Goal: Information Seeking & Learning: Learn about a topic

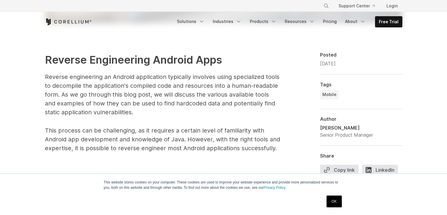
click at [334, 199] on link "OK" at bounding box center [334, 201] width 15 height 12
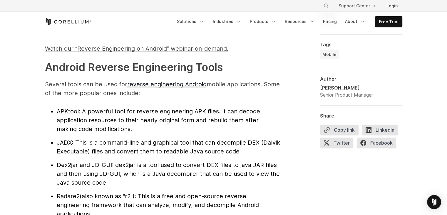
scroll to position [618, 0]
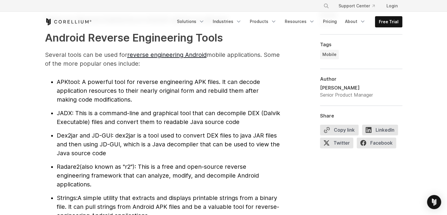
click at [83, 79] on span ": A powerful tool for reverse engineering APK files. It can decode application …" at bounding box center [159, 90] width 204 height 25
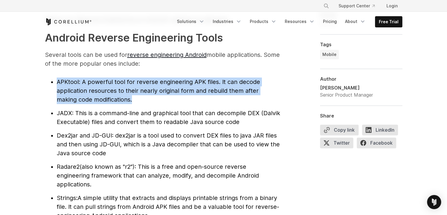
click at [83, 79] on span ": A powerful tool for reverse engineering APK files. It can decode application …" at bounding box center [159, 90] width 204 height 25
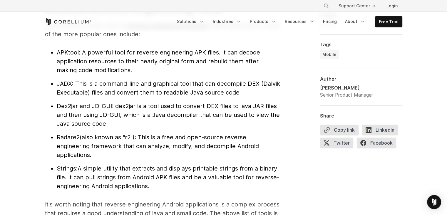
click at [73, 94] on span ": This is a command-line and graphical tool that can decompile DEX (Dalvik Exec…" at bounding box center [169, 88] width 224 height 16
click at [77, 89] on span ": This is a command-line and graphical tool that can decompile DEX (Dalvik Exec…" at bounding box center [169, 88] width 224 height 16
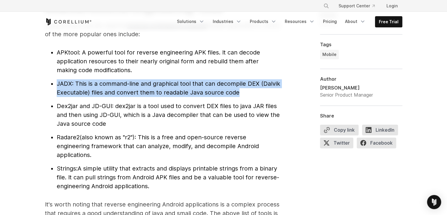
click at [77, 89] on span ": This is a command-line and graphical tool that can decompile DEX (Dalvik Exec…" at bounding box center [169, 88] width 224 height 16
click at [96, 82] on span ": This is a command-line and graphical tool that can decompile DEX (Dalvik Exec…" at bounding box center [169, 88] width 224 height 16
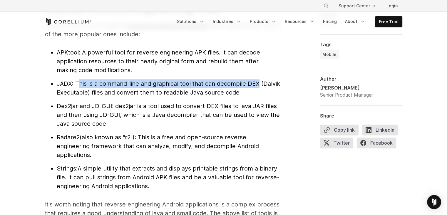
drag, startPoint x: 77, startPoint y: 77, endPoint x: 258, endPoint y: 80, distance: 181.2
click at [258, 80] on ul "APKtool : A powerful tool for reverse engineering APK files. It can decode appl…" at bounding box center [162, 119] width 235 height 142
click at [127, 86] on span ": This is a command-line and graphical tool that can decompile DEX (Dalvik Exec…" at bounding box center [169, 88] width 224 height 16
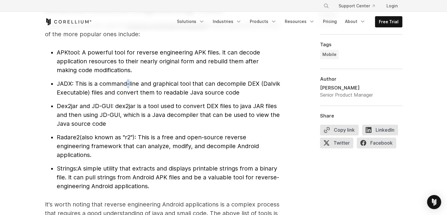
click at [127, 86] on span ": This is a command-line and graphical tool that can decompile DEX (Dalvik Exec…" at bounding box center [169, 88] width 224 height 16
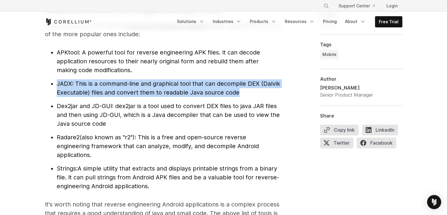
click at [127, 86] on span ": This is a command-line and graphical tool that can decompile DEX (Dalvik Exec…" at bounding box center [169, 88] width 224 height 16
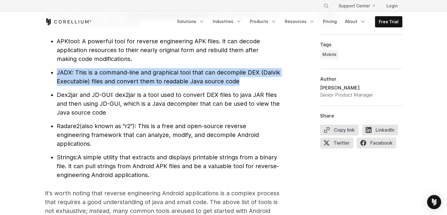
scroll to position [677, 0]
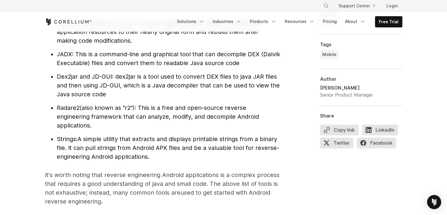
click at [107, 87] on span ": dex2jar is a tool used to convert DEX files to java JAR files and then using …" at bounding box center [168, 85] width 223 height 25
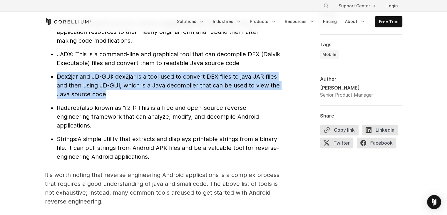
click at [107, 87] on span ": dex2jar is a tool used to convert DEX files to java JAR files and then using …" at bounding box center [168, 85] width 223 height 25
click at [134, 78] on span ": dex2jar is a tool used to convert DEX files to java JAR files and then using …" at bounding box center [168, 85] width 223 height 25
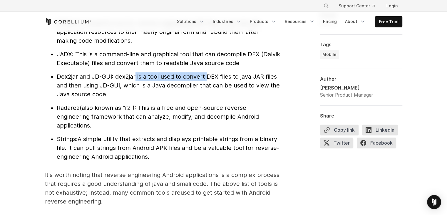
drag, startPoint x: 136, startPoint y: 78, endPoint x: 208, endPoint y: 77, distance: 71.8
click at [208, 77] on span ": dex2jar is a tool used to convert DEX files to java JAR files and then using …" at bounding box center [168, 85] width 223 height 25
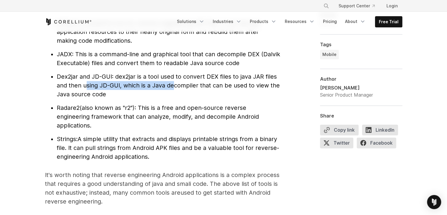
drag, startPoint x: 87, startPoint y: 85, endPoint x: 172, endPoint y: 84, distance: 85.0
click at [172, 84] on span ": dex2jar is a tool used to convert DEX files to java JAR files and then using …" at bounding box center [168, 85] width 223 height 25
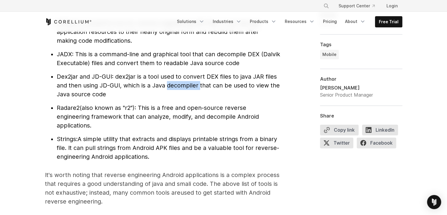
click at [172, 84] on span ": dex2jar is a tool used to convert DEX files to java JAR files and then using …" at bounding box center [168, 85] width 223 height 25
click at [70, 110] on span "Radare2" at bounding box center [68, 107] width 23 height 7
click at [133, 110] on span "(also known as "r2"): This is a free and open-source reverse engineering framew…" at bounding box center [158, 116] width 202 height 25
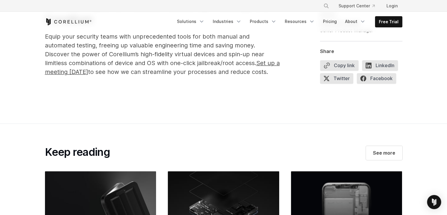
scroll to position [3118, 0]
